Goal: Task Accomplishment & Management: Use online tool/utility

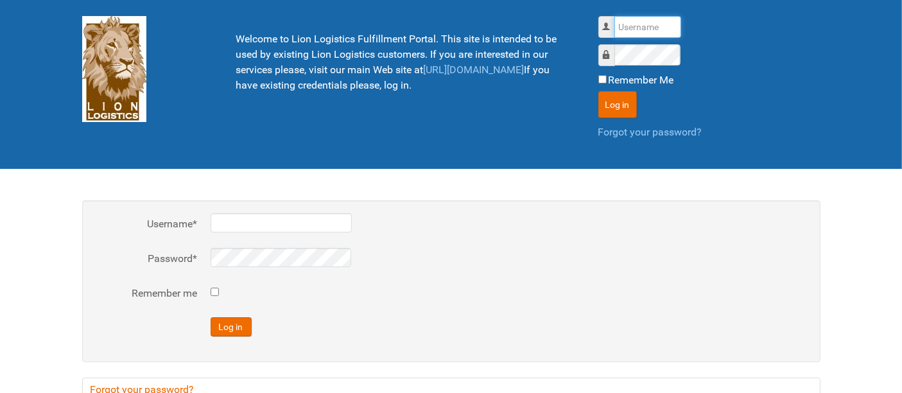
click at [630, 24] on input "Username" at bounding box center [647, 27] width 67 height 22
type input "al"
click at [598, 91] on button "Log in" at bounding box center [617, 104] width 39 height 27
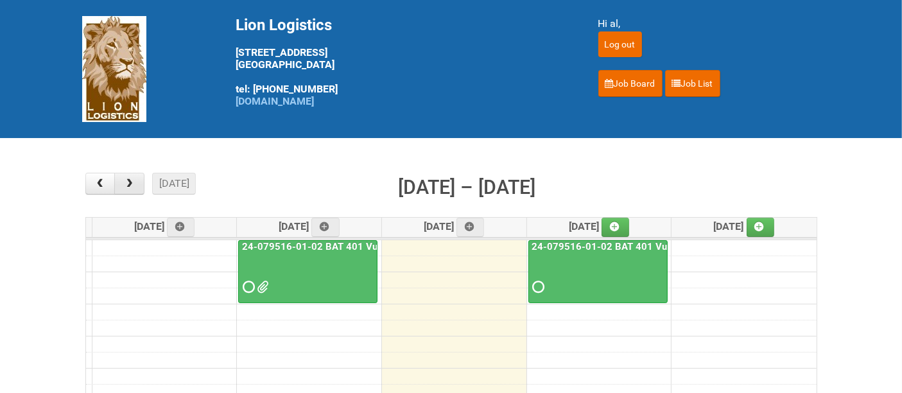
click at [129, 189] on span "button" at bounding box center [129, 183] width 12 height 10
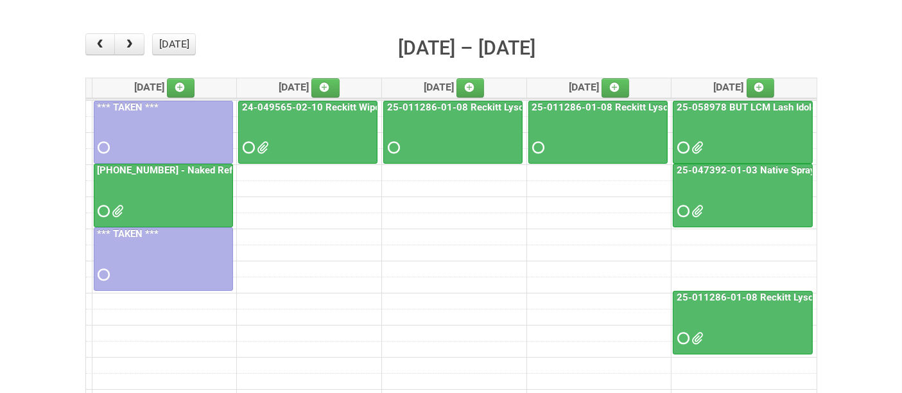
scroll to position [143, 0]
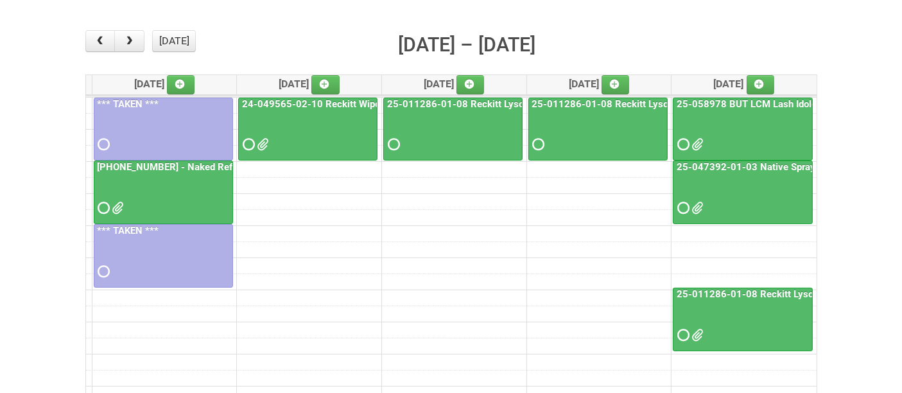
click at [848, 73] on main "× ■ - My Jobs ■ - Other Jobs Add today month week Oct 6 – 10, 2025 Mon 10/6 Tue…" at bounding box center [451, 258] width 902 height 525
click at [139, 40] on button "button" at bounding box center [129, 41] width 30 height 22
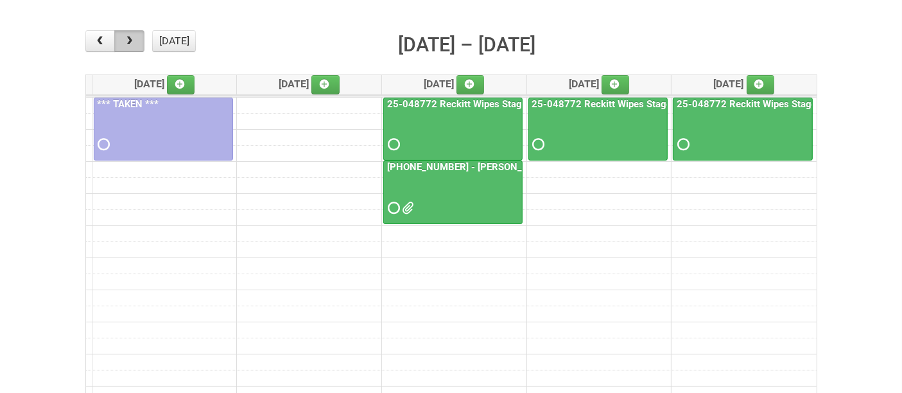
click at [139, 40] on button "button" at bounding box center [129, 41] width 30 height 22
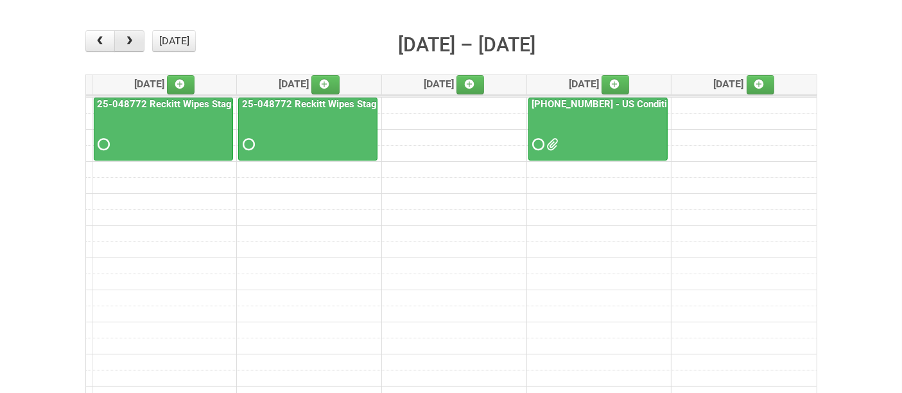
click at [139, 41] on button "button" at bounding box center [129, 41] width 30 height 22
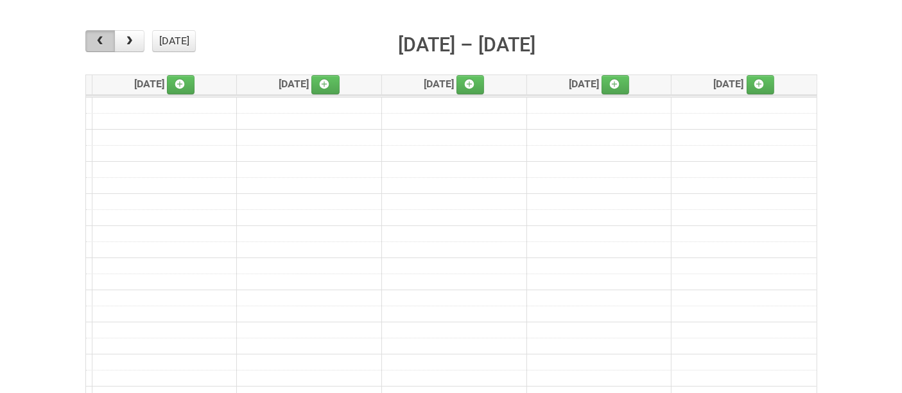
click at [99, 42] on span "button" at bounding box center [100, 41] width 12 height 10
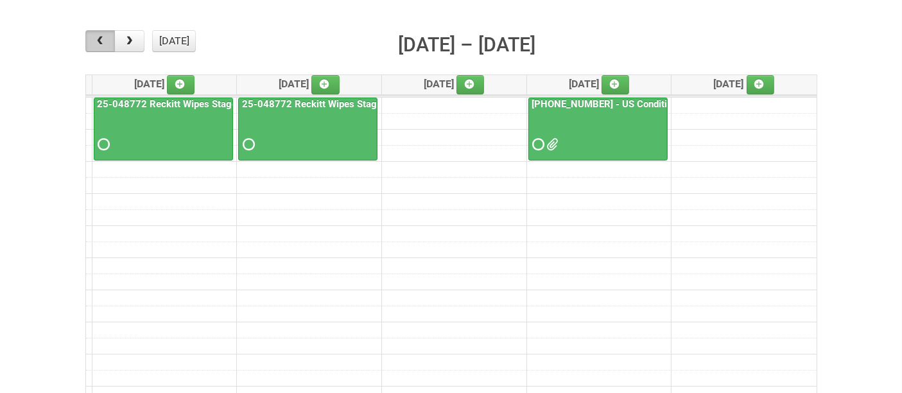
click at [99, 42] on span "button" at bounding box center [100, 41] width 12 height 10
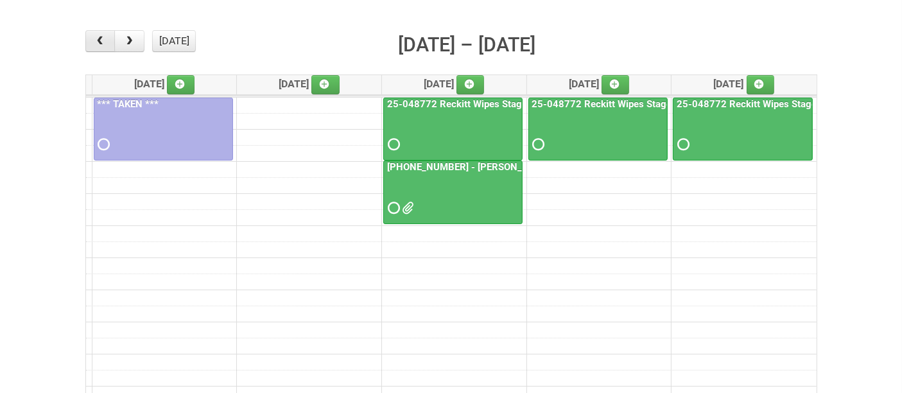
click at [99, 42] on span "button" at bounding box center [100, 41] width 12 height 10
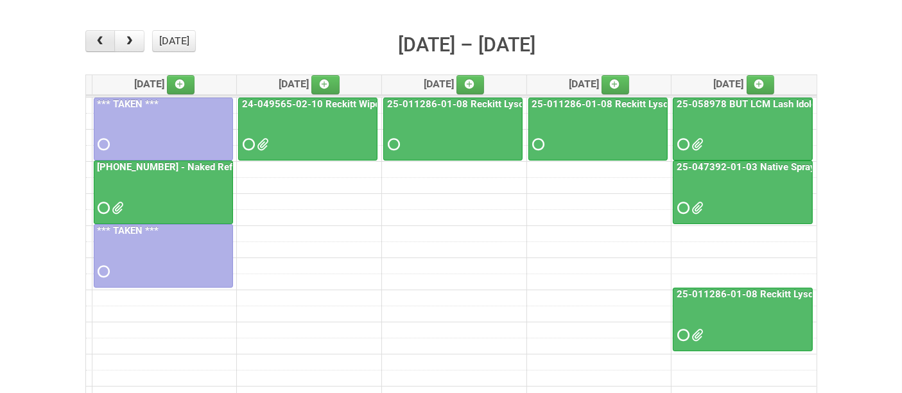
click at [99, 43] on span "button" at bounding box center [100, 41] width 12 height 10
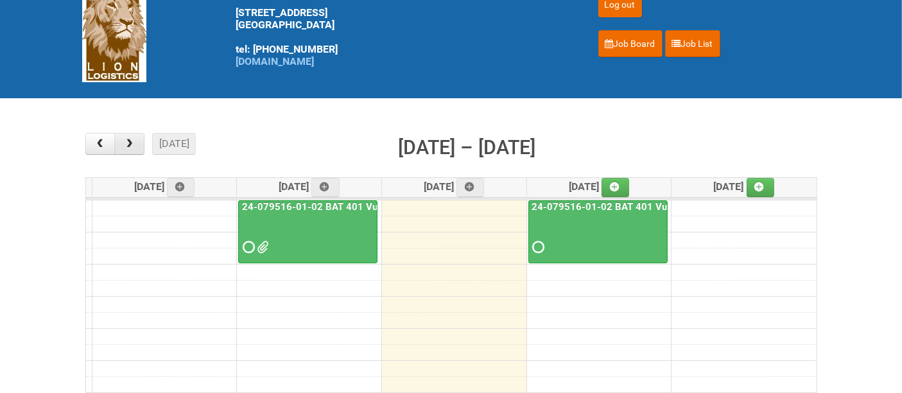
scroll to position [0, 0]
